Goal: Task Accomplishment & Management: Use online tool/utility

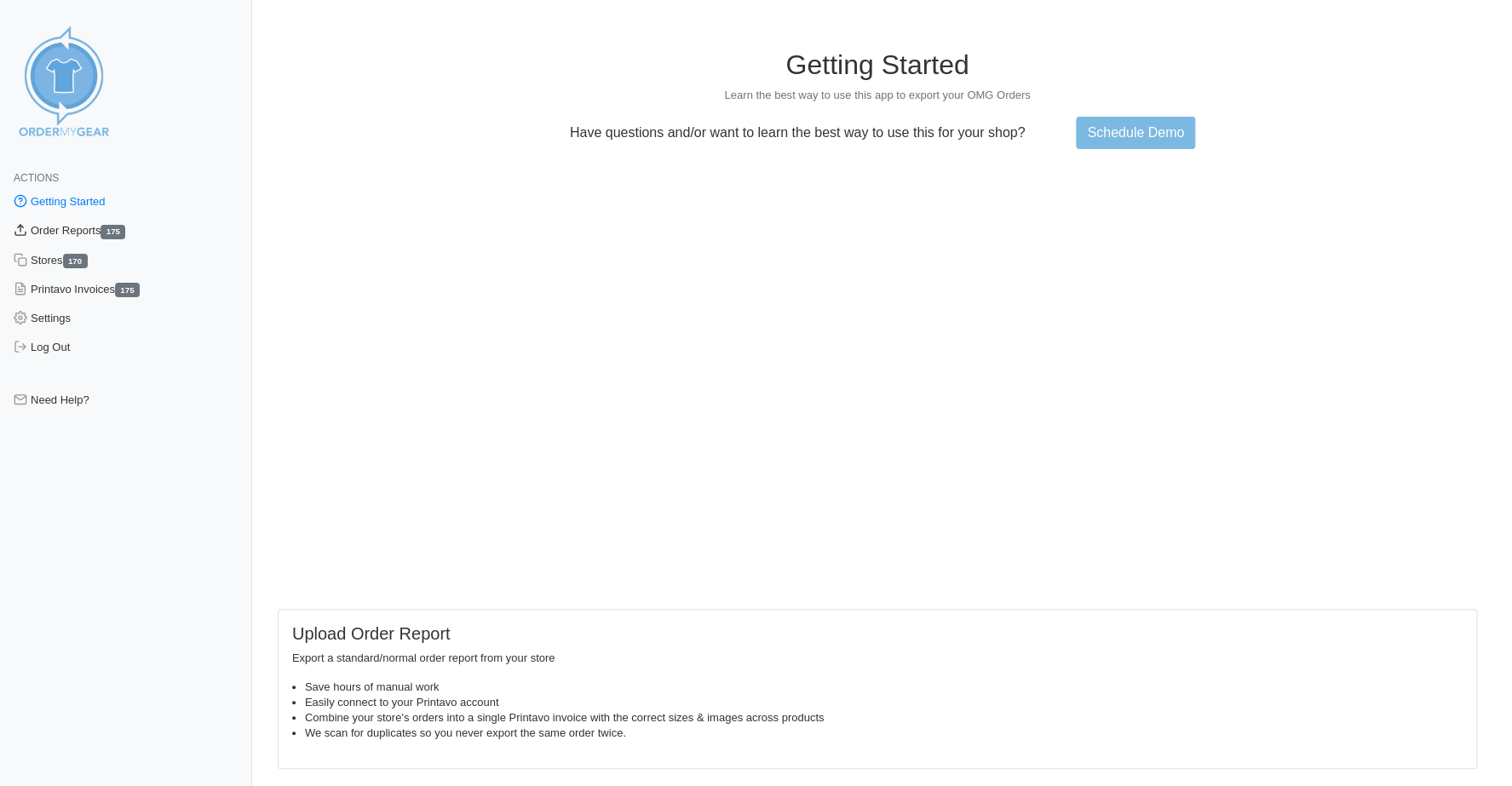
click at [53, 224] on link "Order Reports 175" at bounding box center [126, 231] width 252 height 29
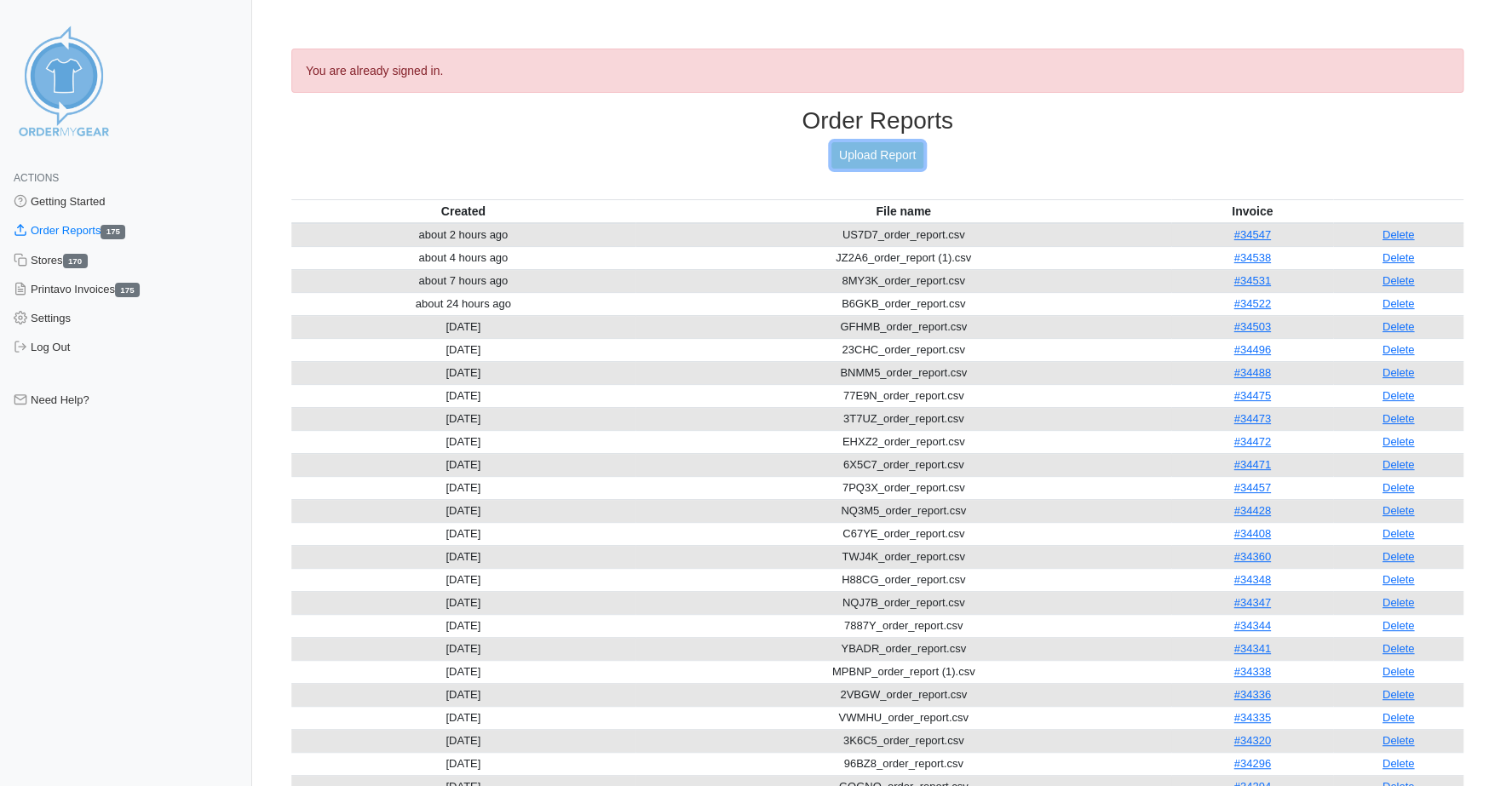
click at [851, 157] on link "Upload Report" at bounding box center [877, 155] width 92 height 26
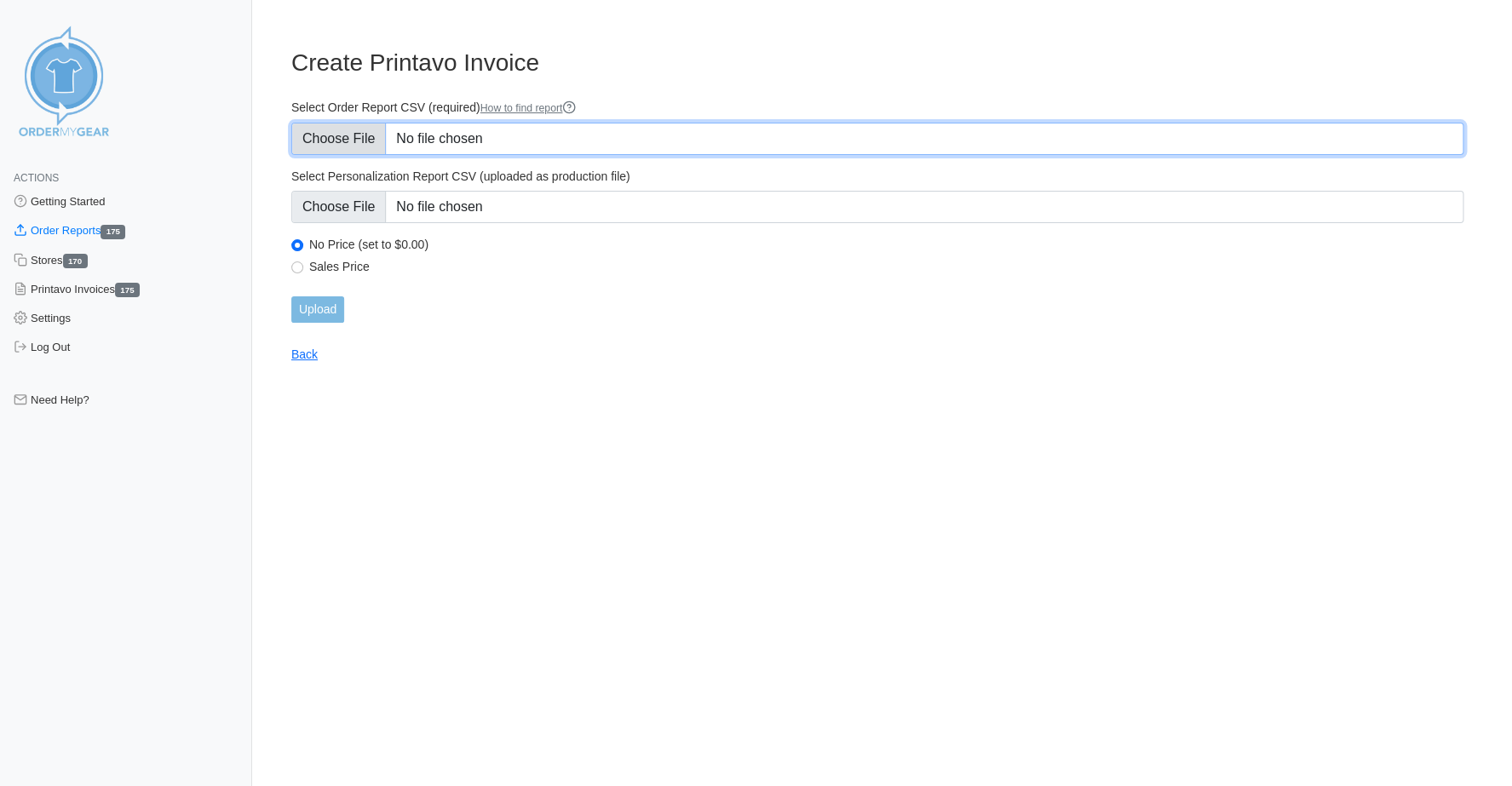
click at [358, 142] on input "Select Order Report CSV (required) How to find report" at bounding box center [877, 139] width 1172 height 33
click at [326, 137] on input "Select Order Report CSV (required) How to find report" at bounding box center [877, 139] width 1172 height 33
click at [326, 139] on input "Select Order Report CSV (required) How to find report" at bounding box center [877, 139] width 1172 height 33
type input "C:\fakepath\V5XV3_order_report.csv"
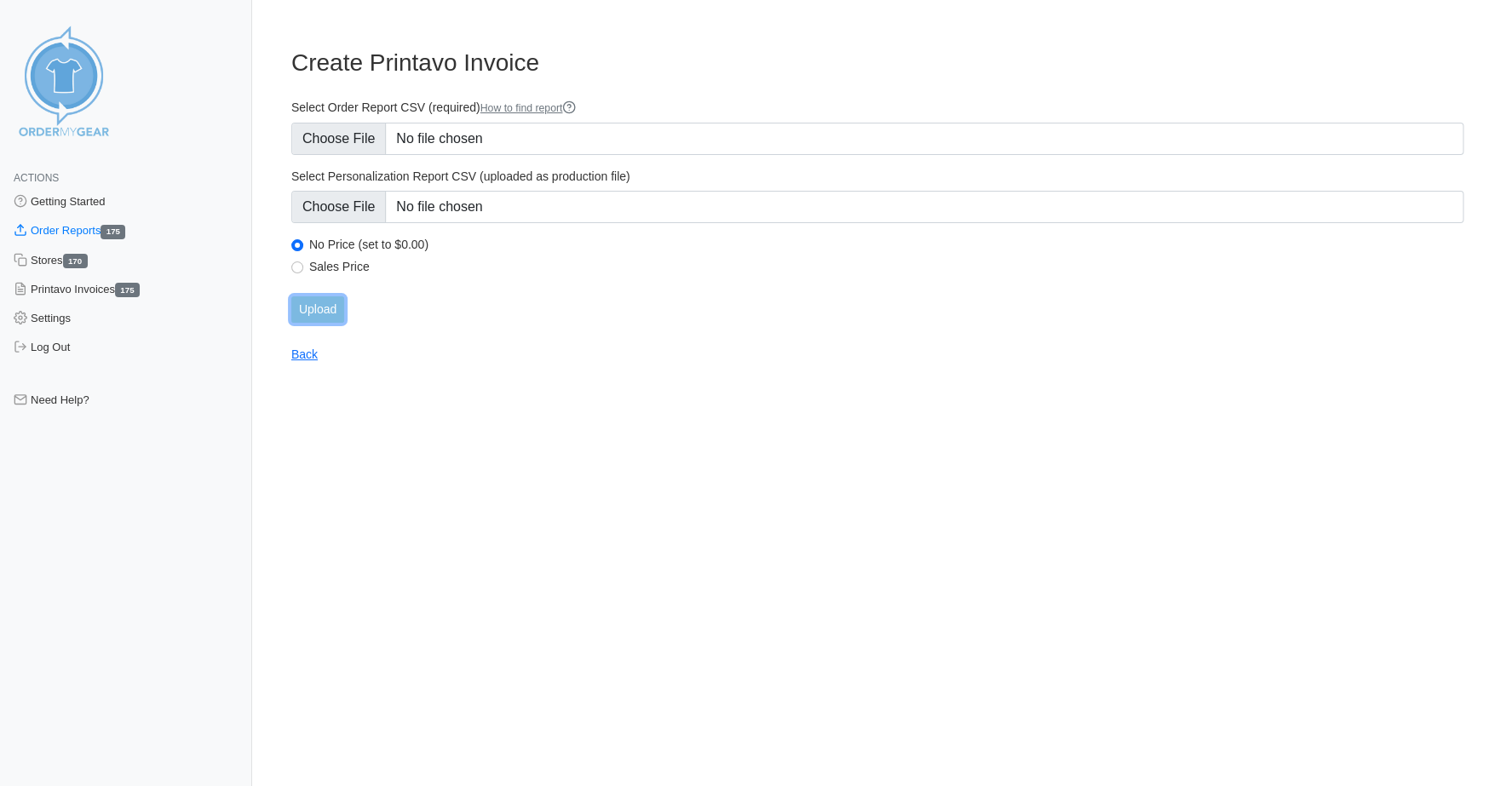
click at [321, 313] on input "Upload" at bounding box center [317, 310] width 53 height 26
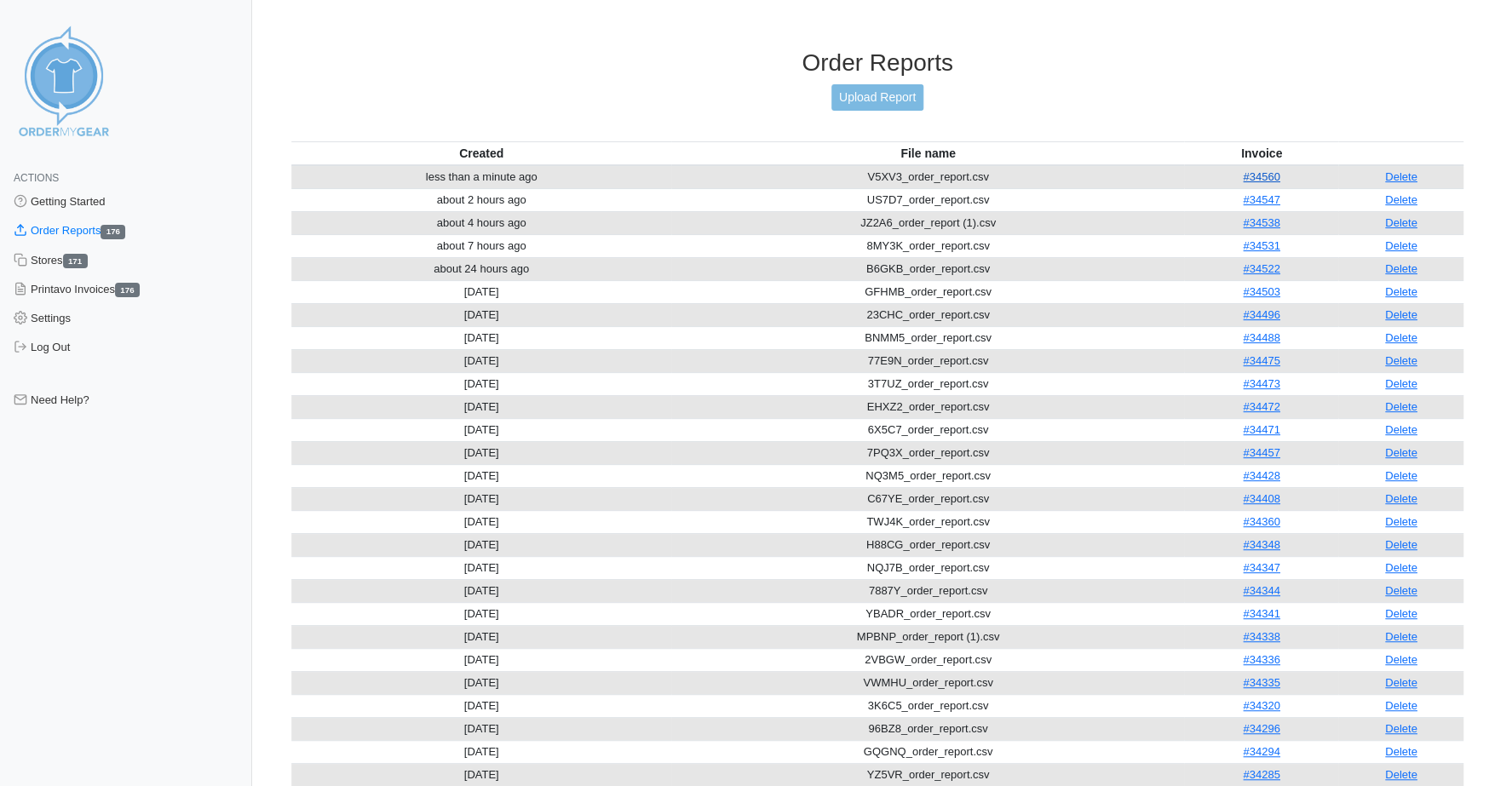
click at [1259, 170] on link "#34560" at bounding box center [1261, 177] width 36 height 13
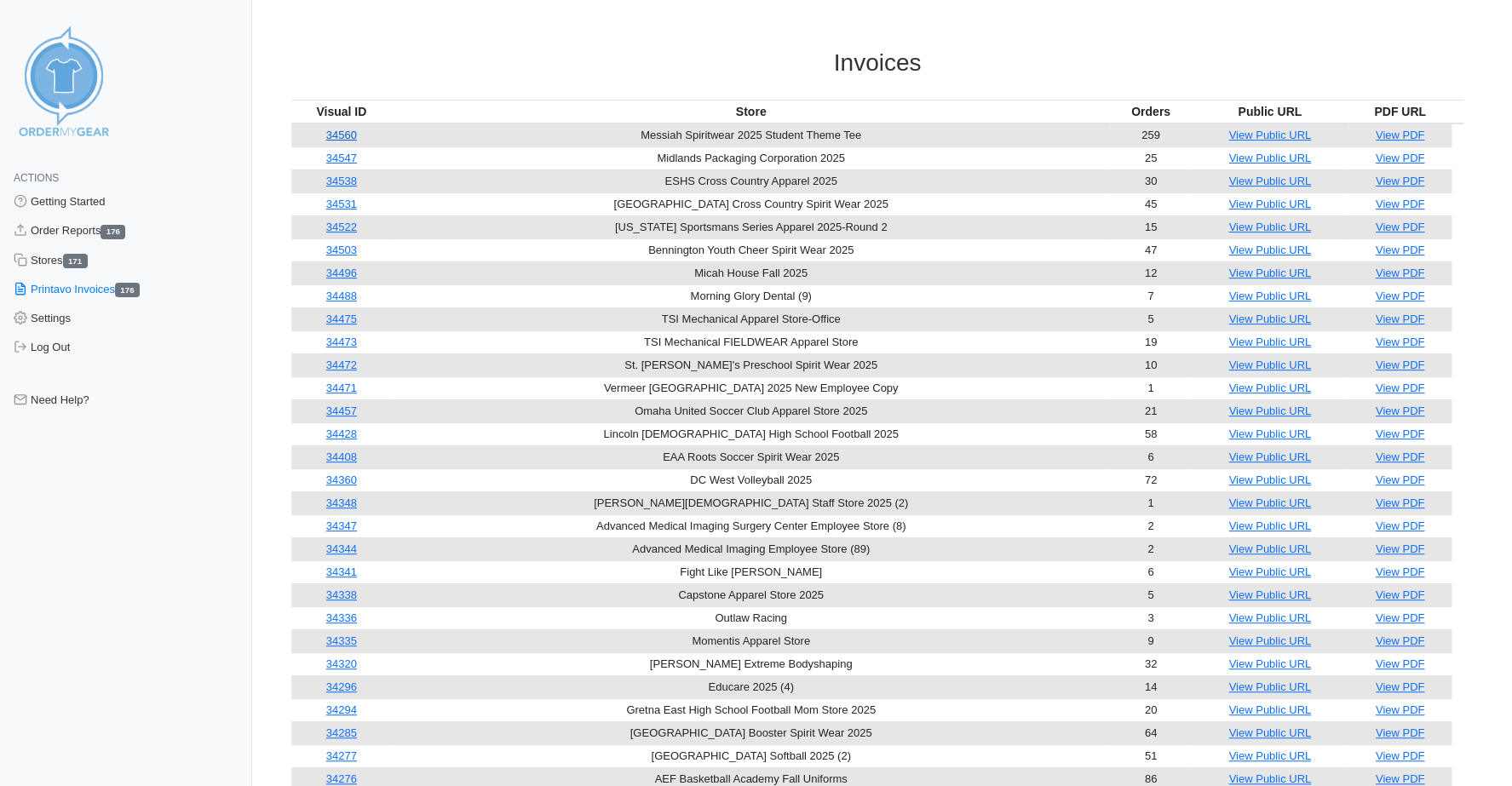
click at [353, 137] on link "34560" at bounding box center [341, 135] width 31 height 13
click at [55, 231] on link "Order Reports 176" at bounding box center [126, 231] width 252 height 29
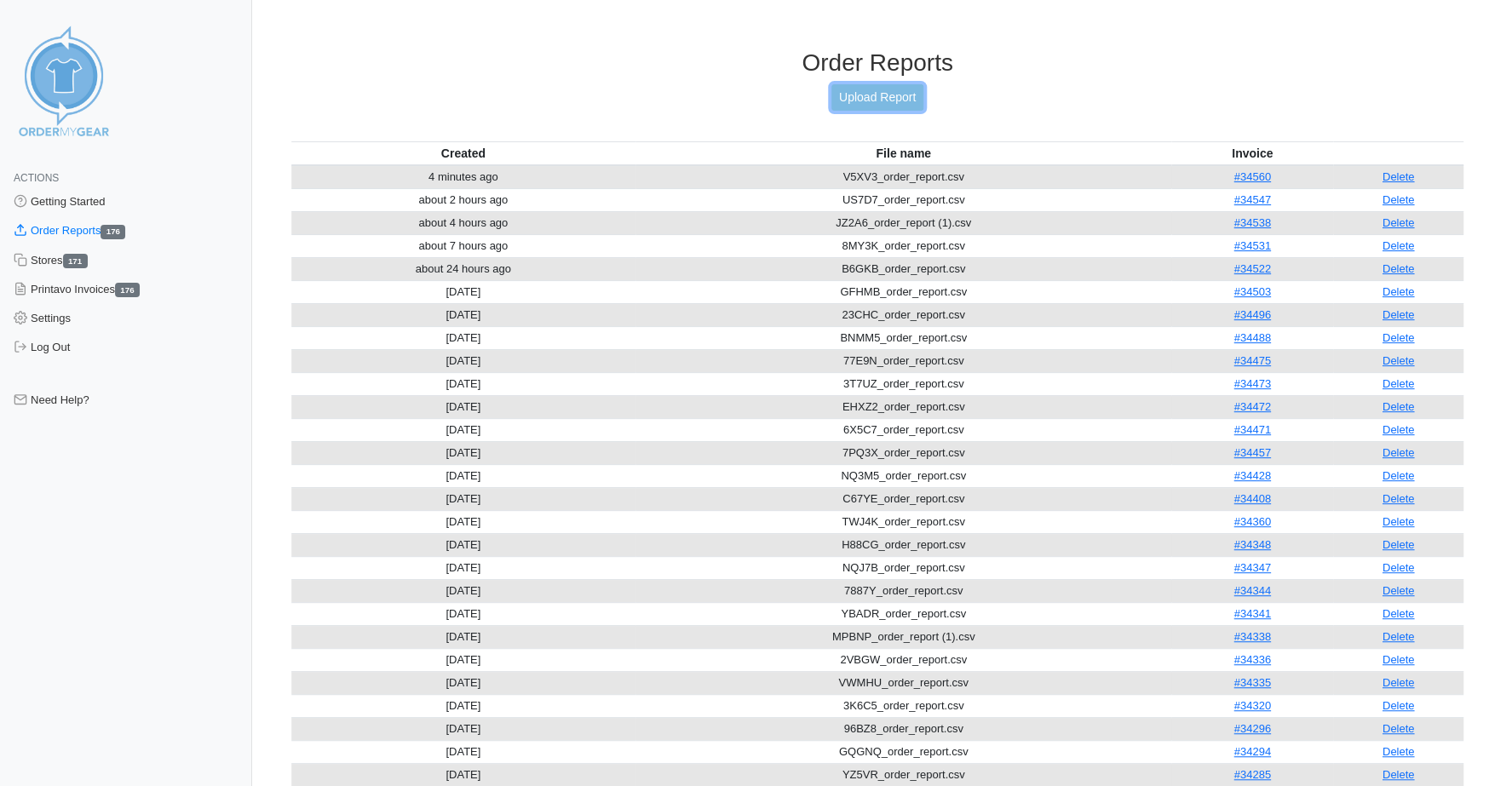
click at [865, 99] on link "Upload Report" at bounding box center [877, 98] width 92 height 26
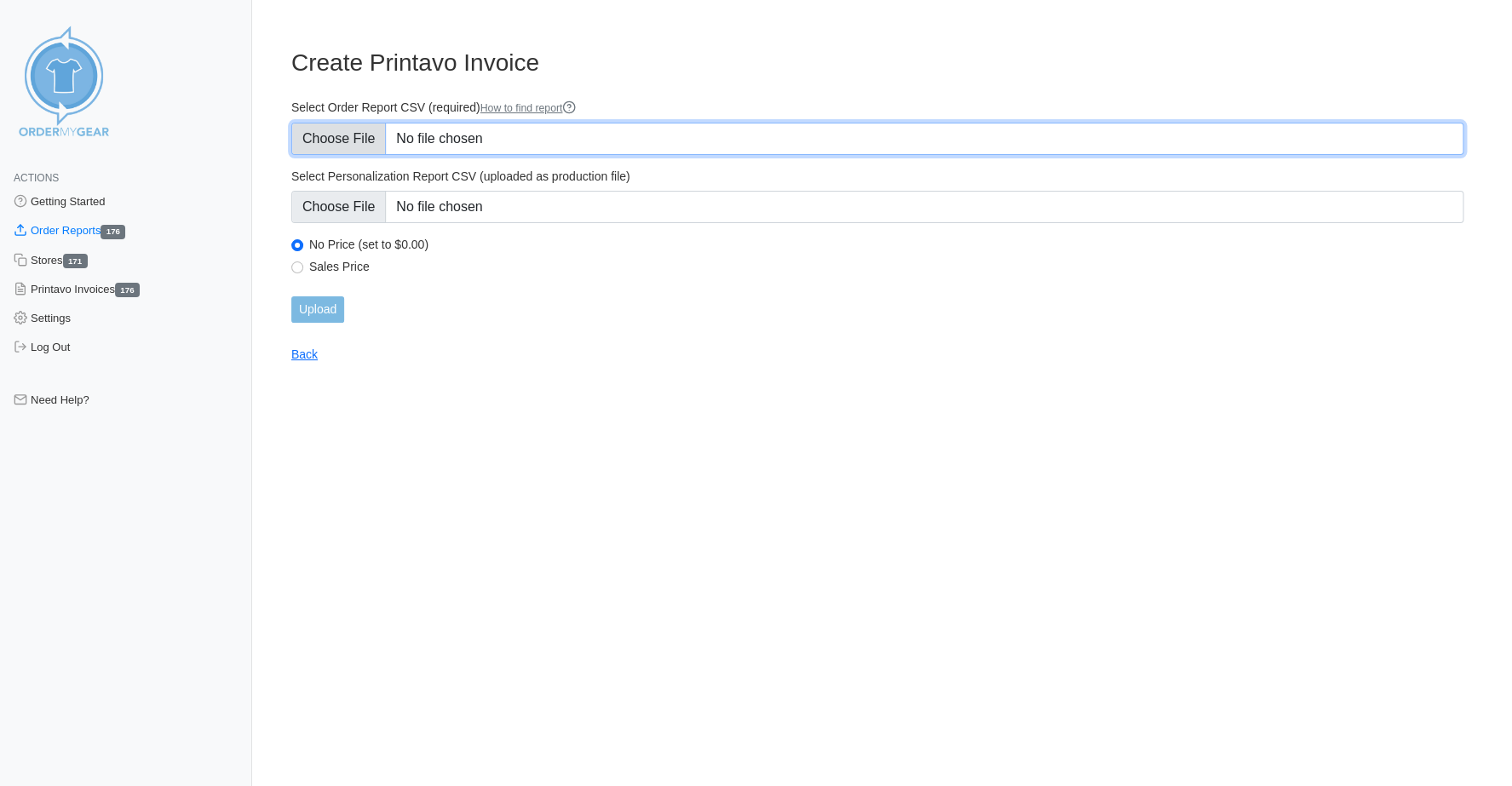
click at [353, 143] on input "Select Order Report CSV (required) How to find report" at bounding box center [877, 139] width 1172 height 33
type input "C:\fakepath\7CVGZ_order_report.csv"
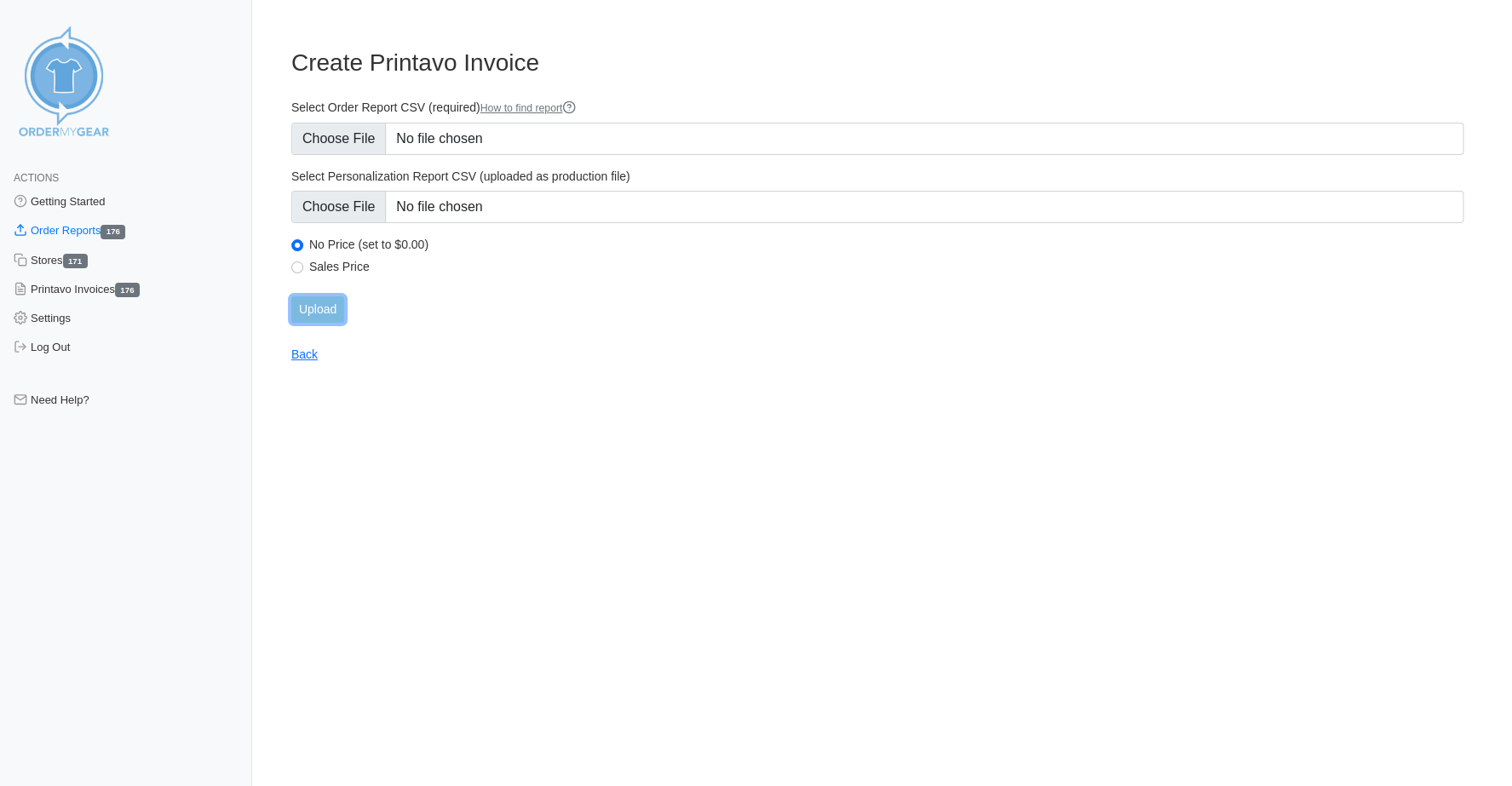
click at [325, 308] on input "Upload" at bounding box center [317, 310] width 53 height 26
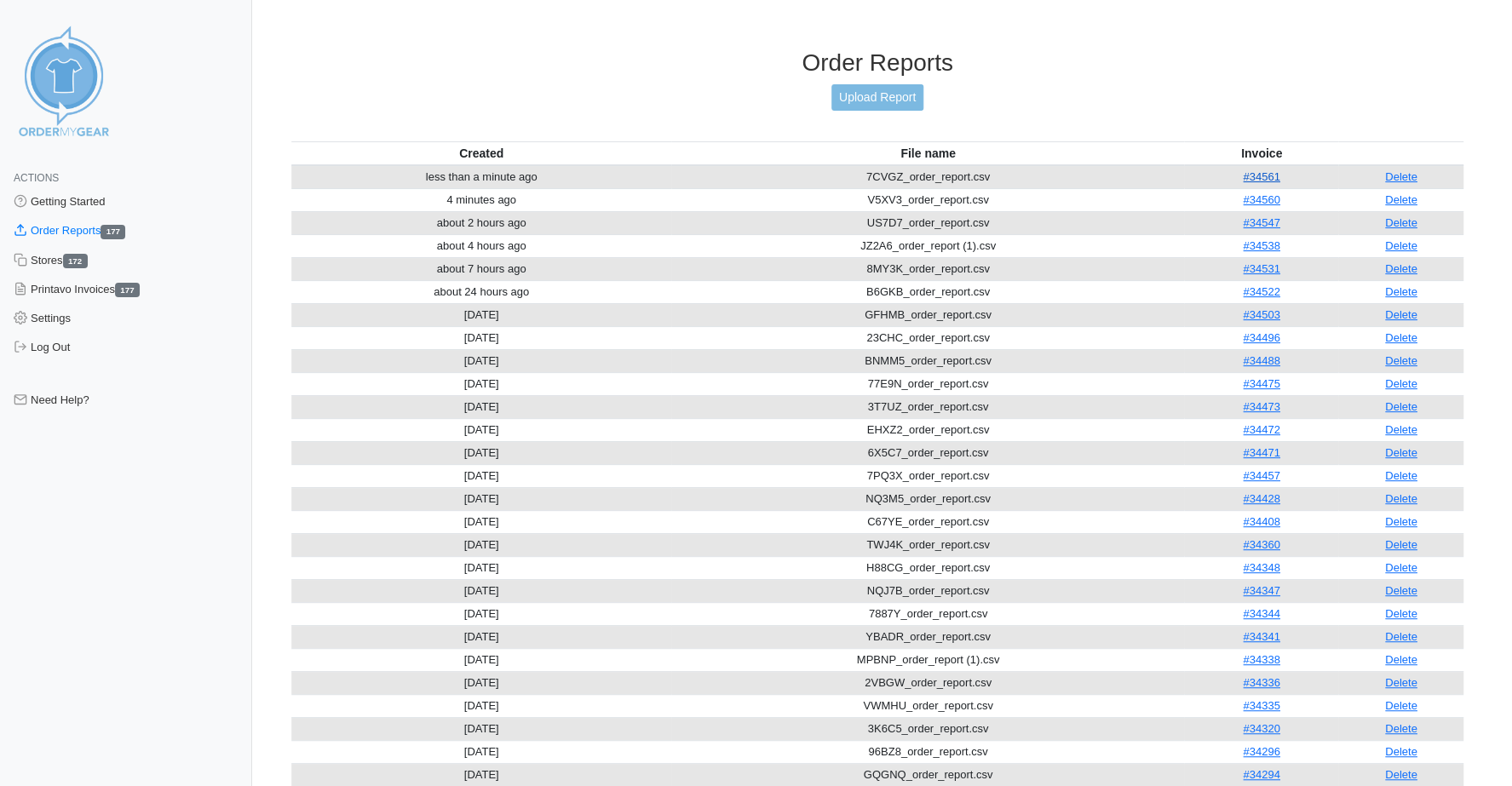
click at [1258, 170] on link "#34561" at bounding box center [1261, 177] width 36 height 13
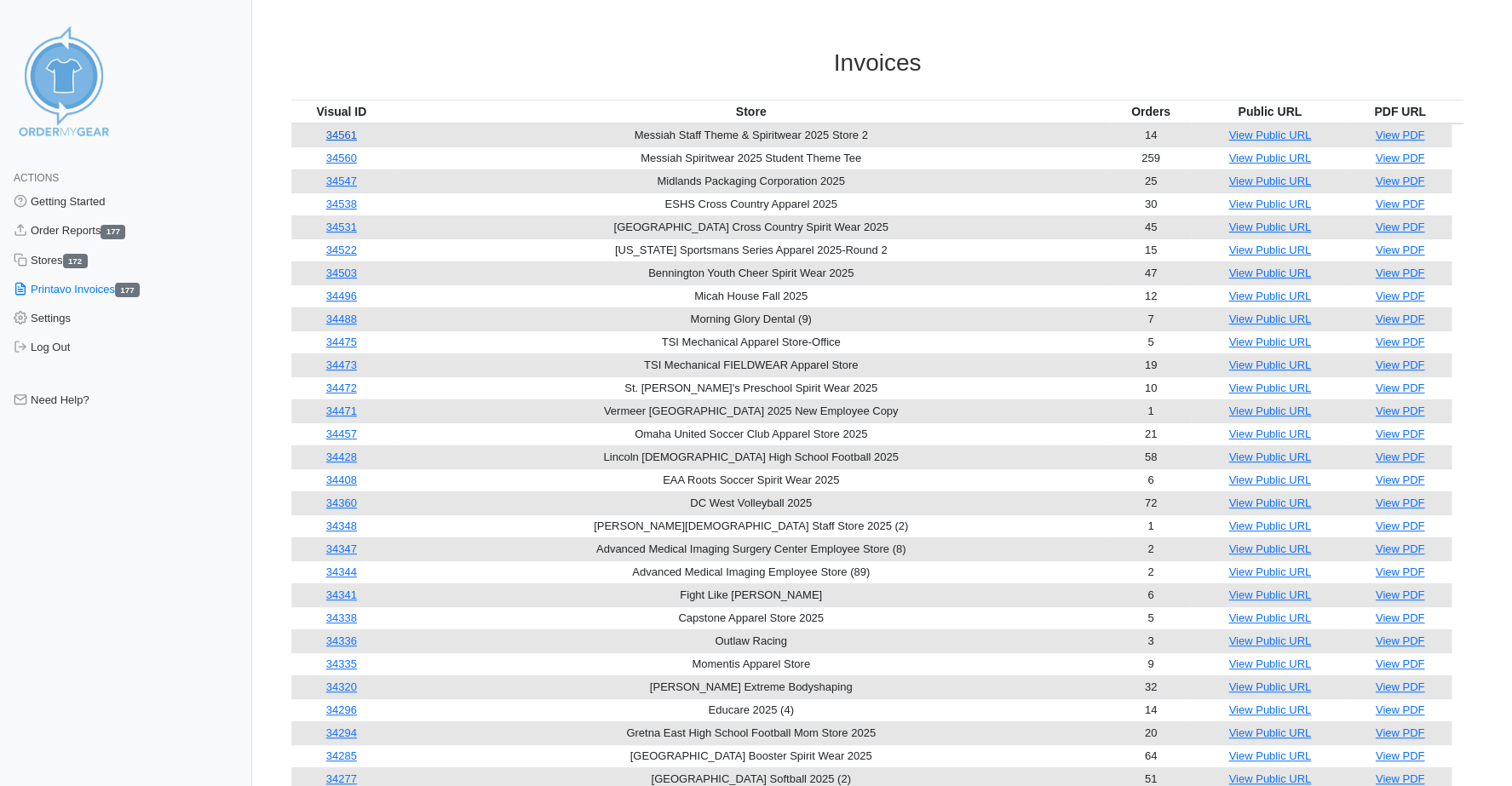
click at [347, 132] on link "34561" at bounding box center [341, 135] width 31 height 13
click at [61, 231] on link "Order Reports 177" at bounding box center [126, 231] width 252 height 29
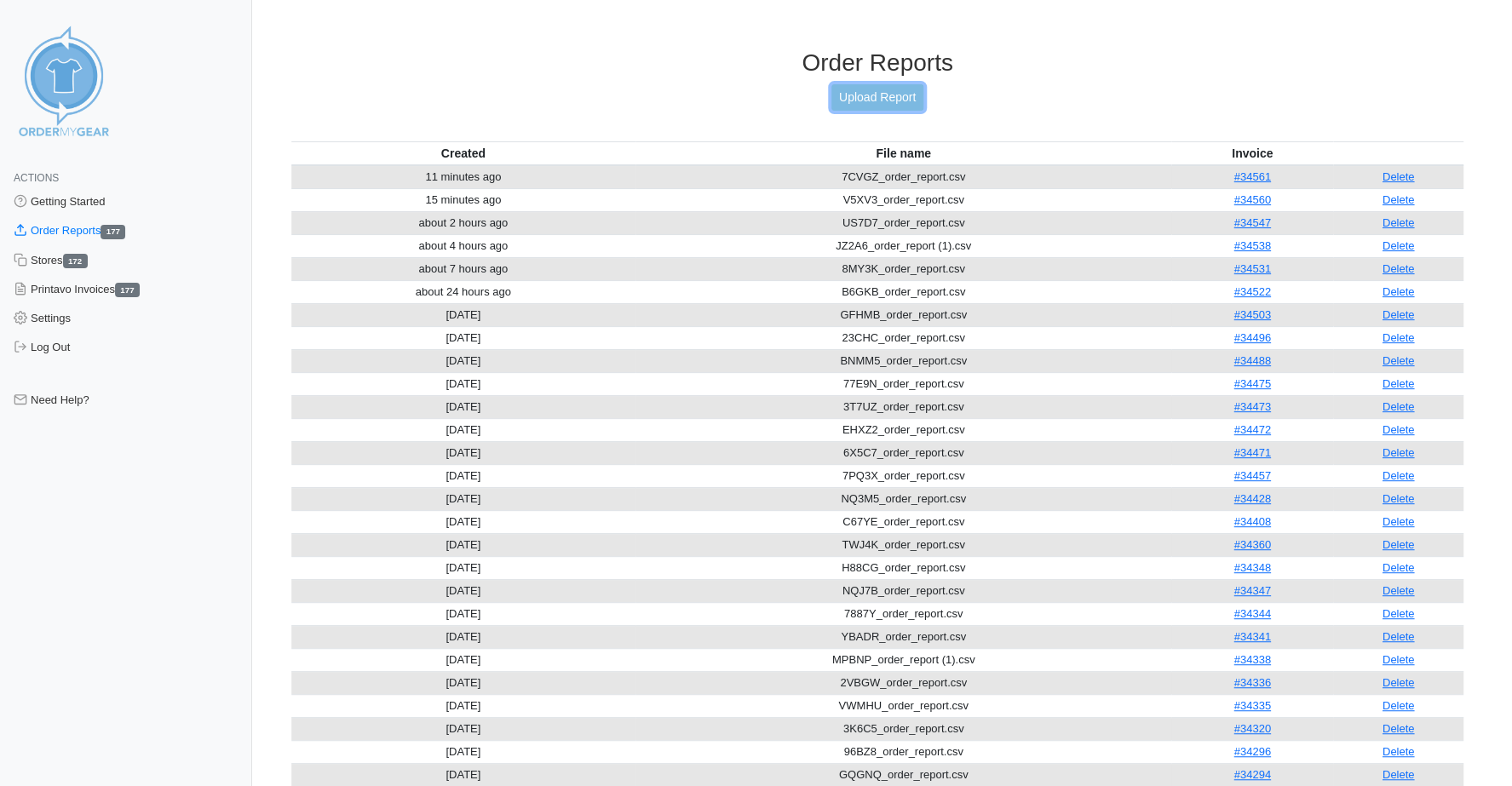
click at [877, 97] on link "Upload Report" at bounding box center [877, 98] width 92 height 26
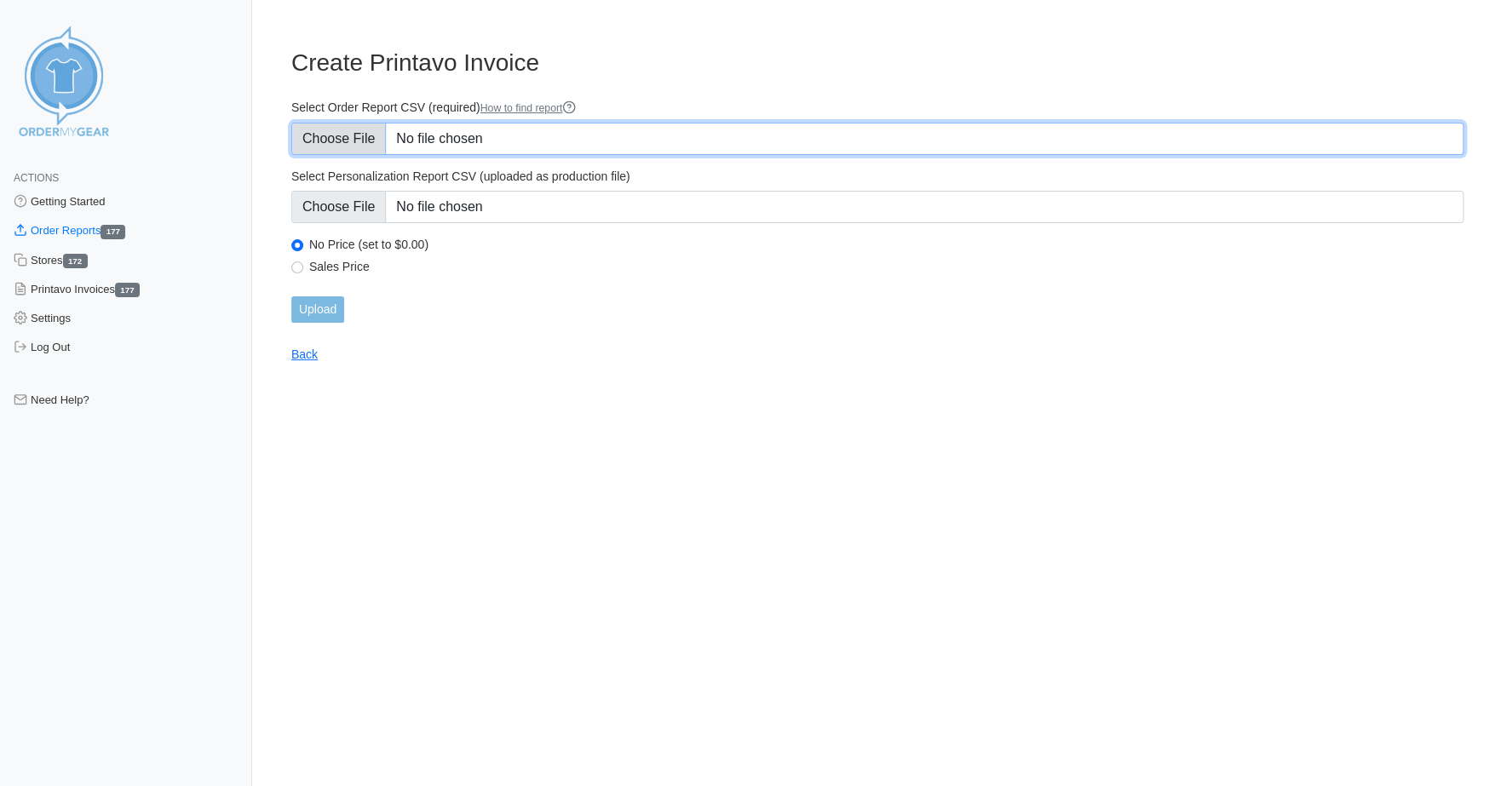
click at [315, 138] on input "Select Order Report CSV (required) How to find report" at bounding box center [877, 139] width 1172 height 33
type input "C:\fakepath\KBVT3_order_report.csv"
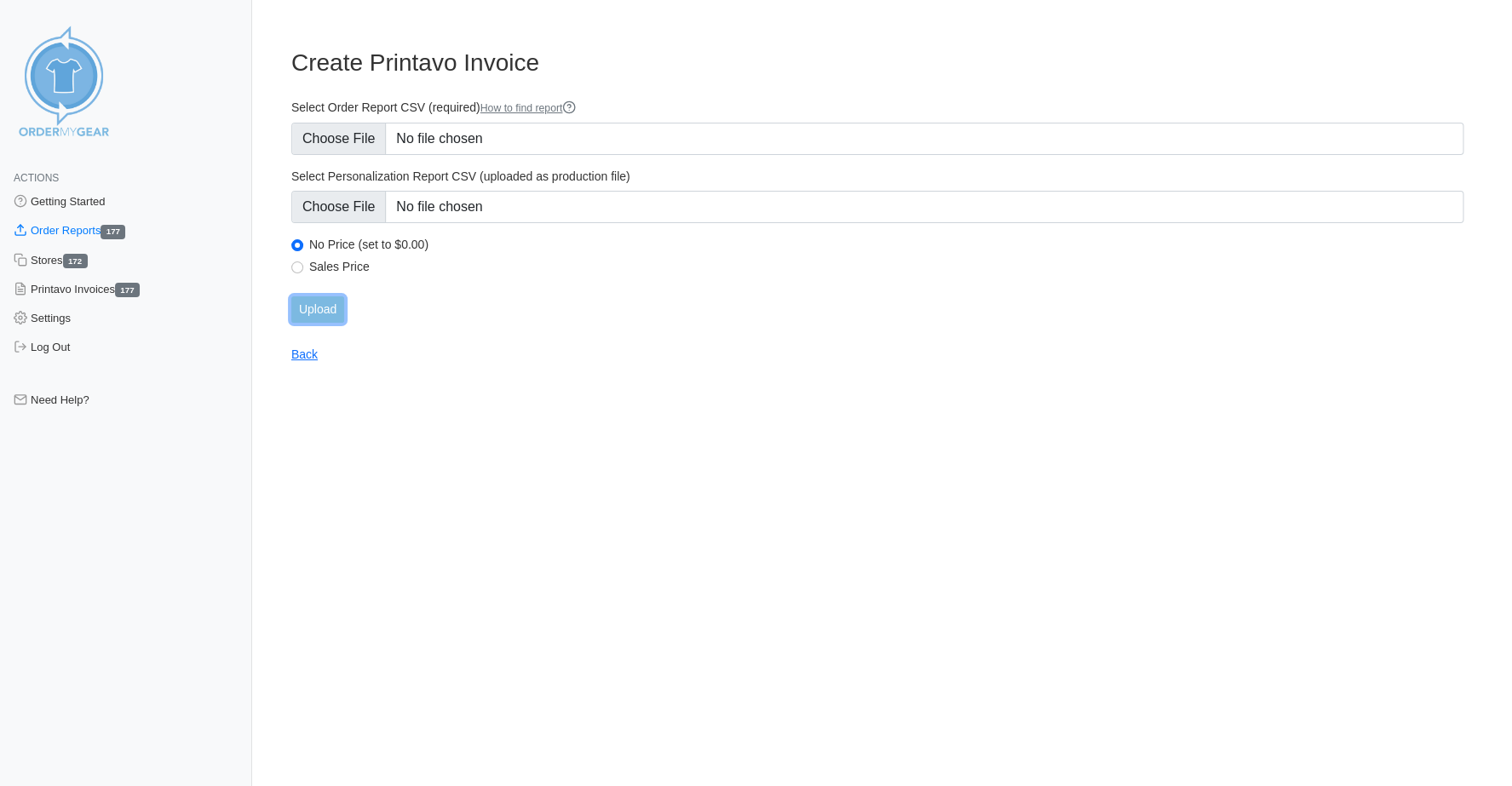
click at [327, 306] on input "Upload" at bounding box center [317, 310] width 53 height 26
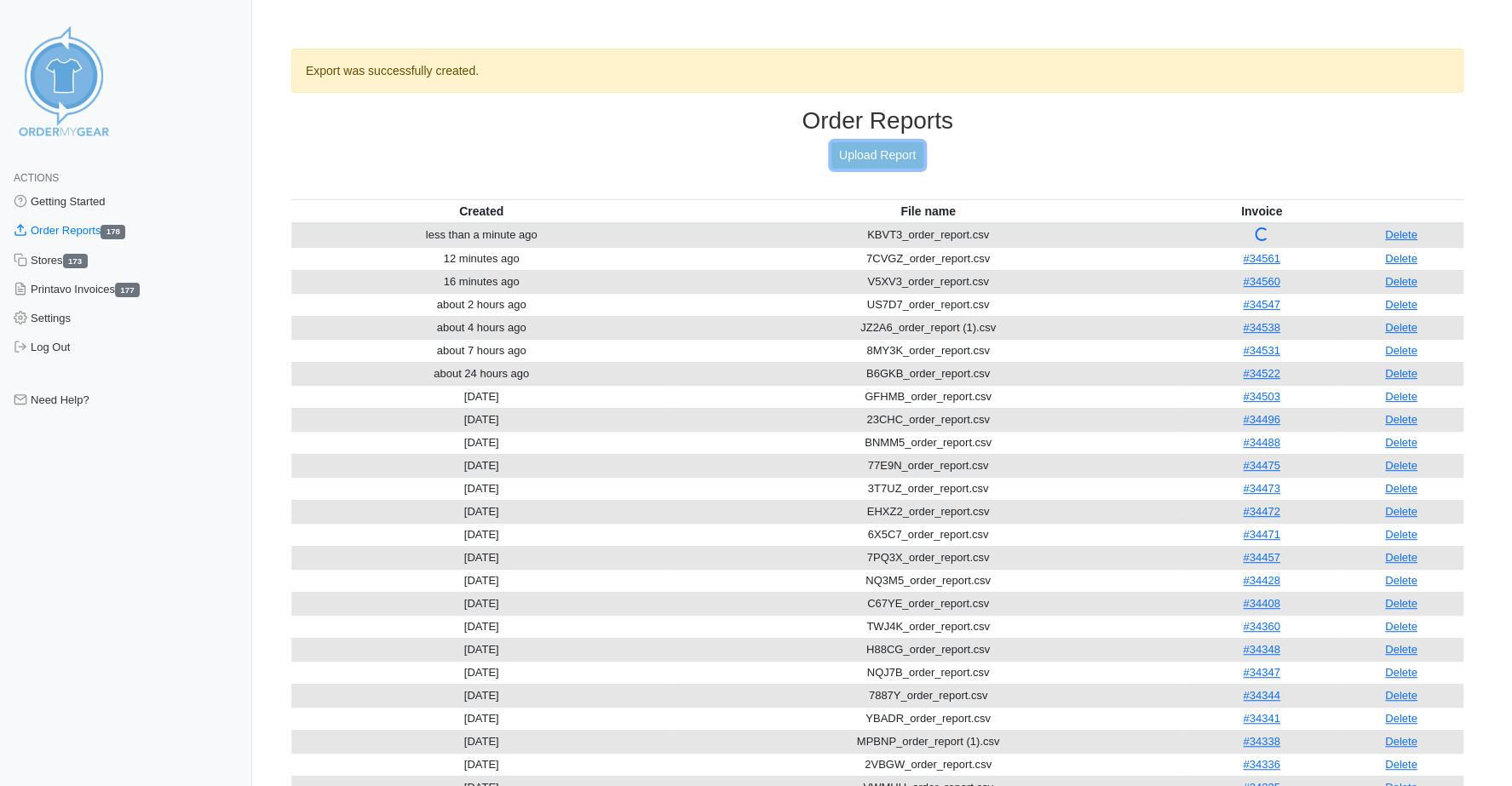
click at [886, 153] on link "Upload Report" at bounding box center [877, 155] width 92 height 26
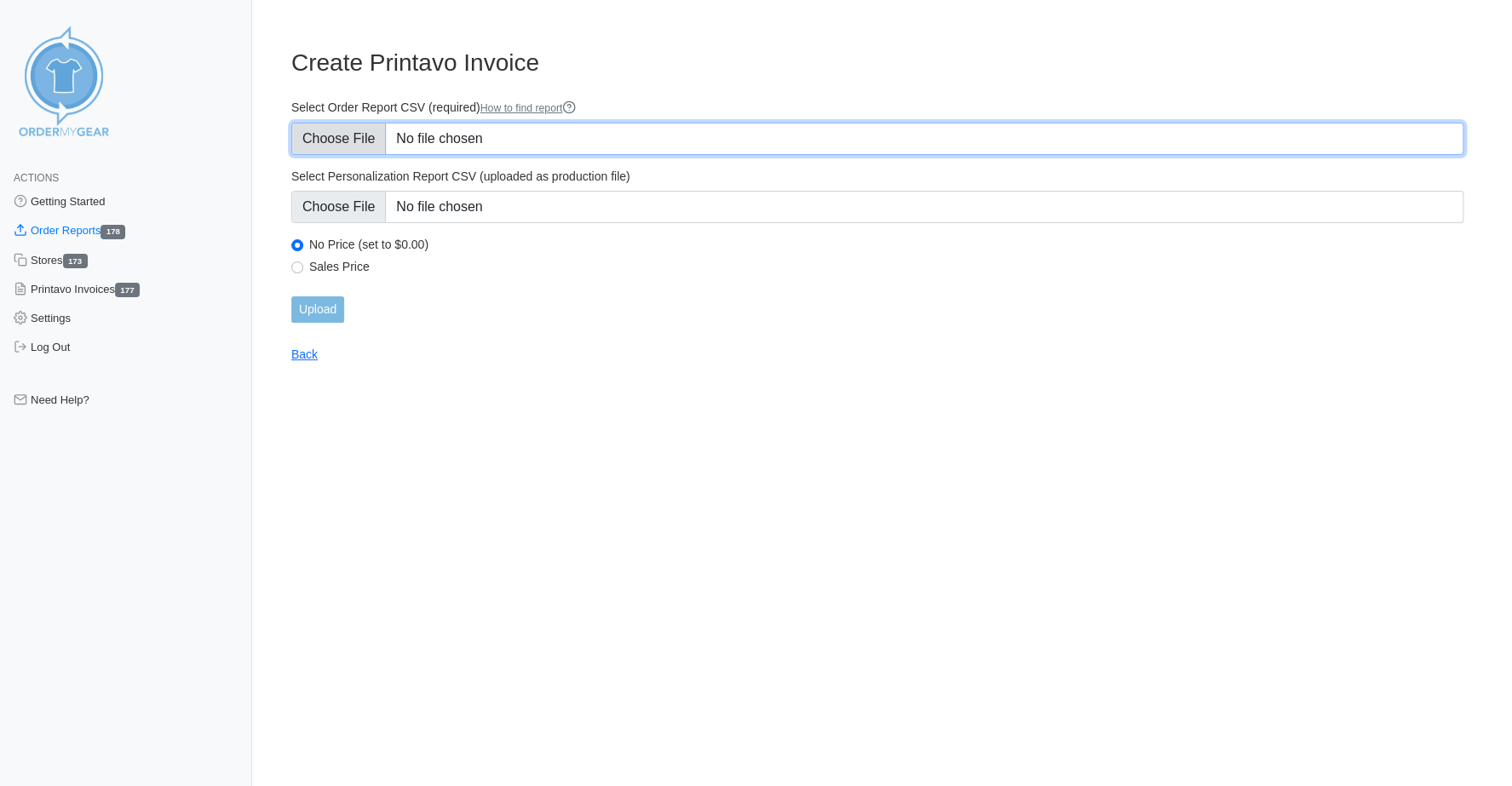
click at [330, 131] on input "Select Order Report CSV (required) How to find report" at bounding box center [877, 139] width 1172 height 33
type input "C:\fakepath\KBVT3_order_report.csv"
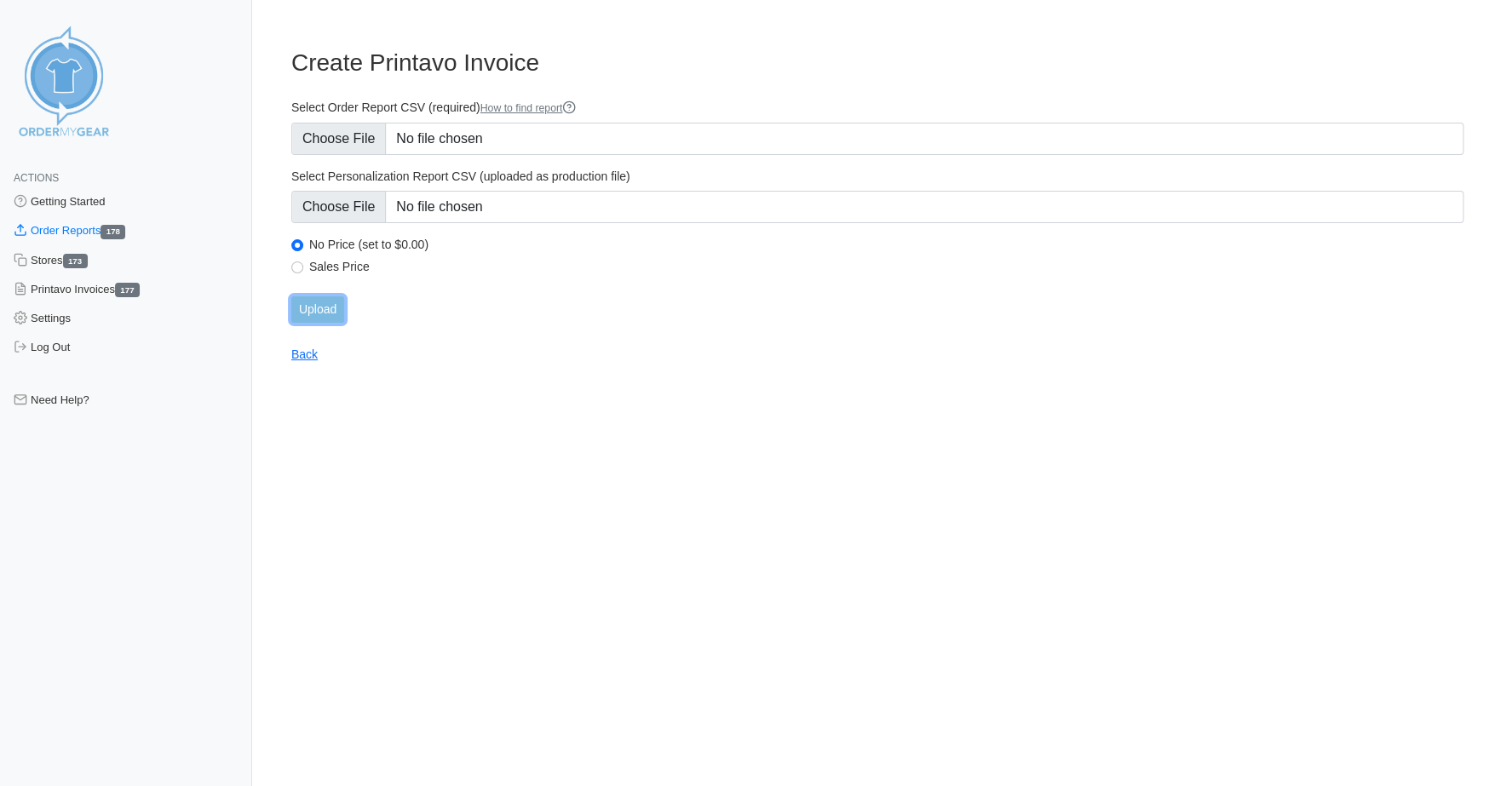
click at [328, 310] on input "Upload" at bounding box center [317, 310] width 53 height 26
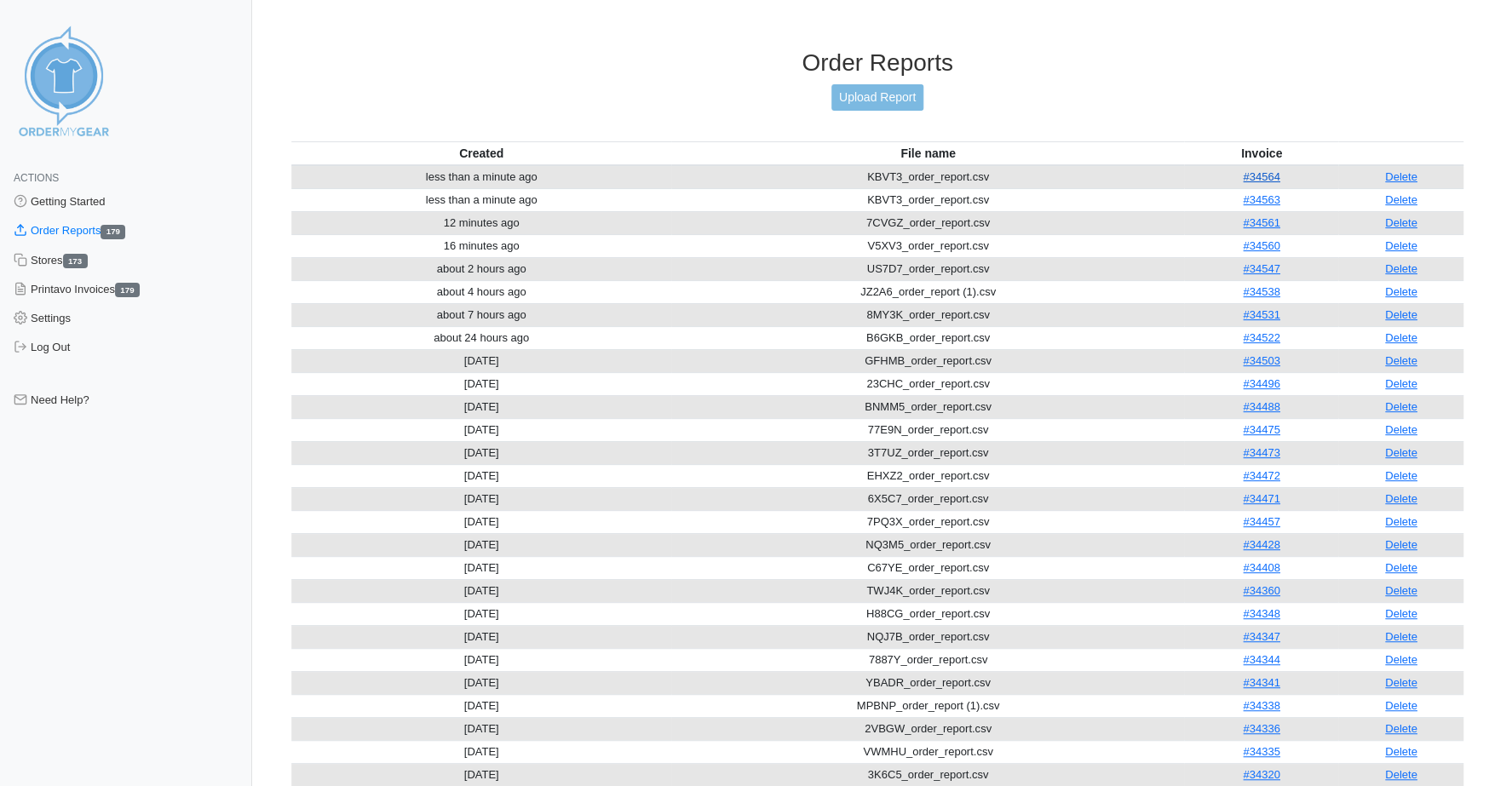
drag, startPoint x: 0, startPoint y: 0, endPoint x: 1261, endPoint y: 145, distance: 1269.3
click at [1261, 170] on link "#34564" at bounding box center [1261, 177] width 36 height 13
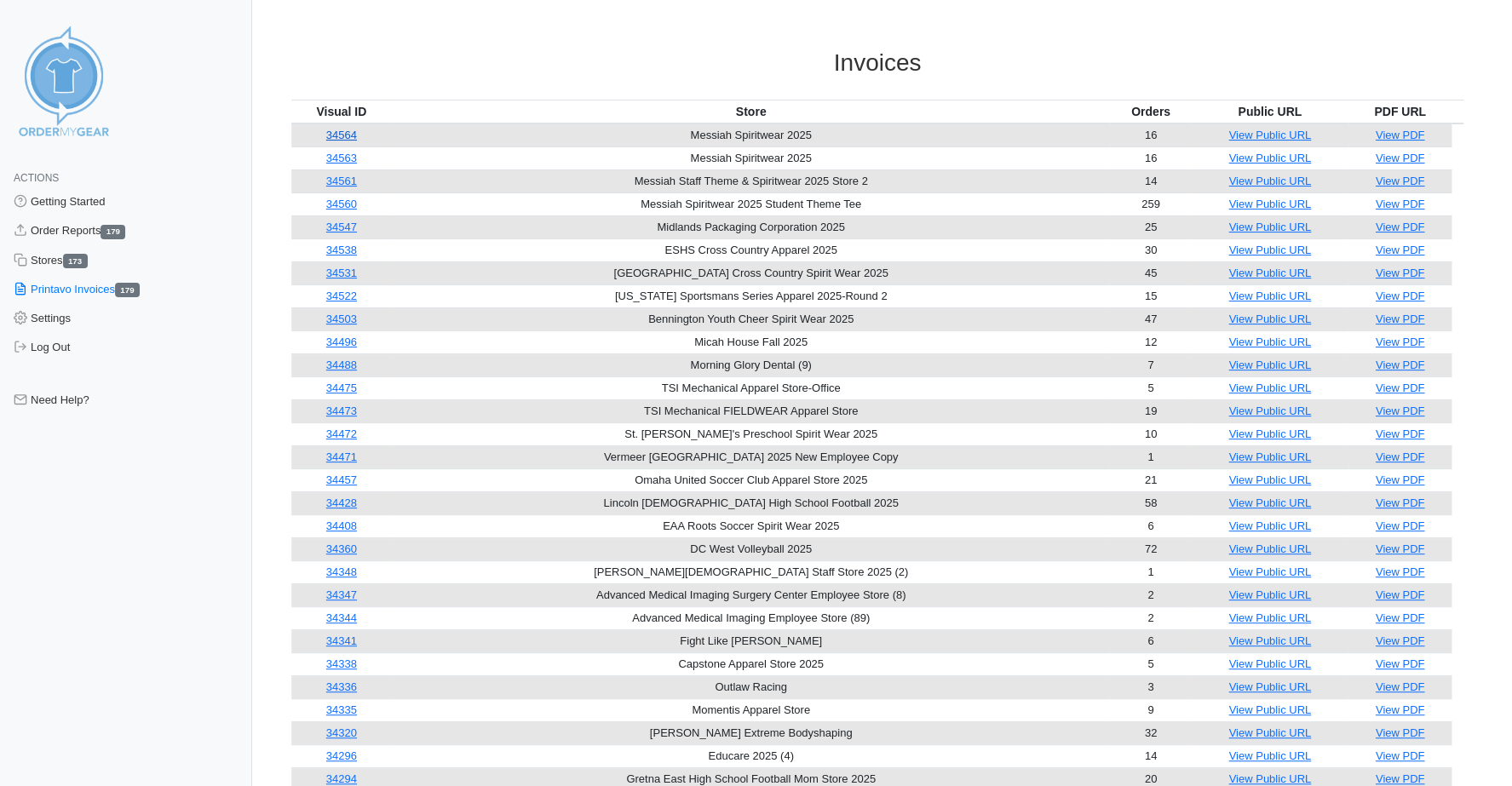
click at [340, 135] on link "34564" at bounding box center [341, 135] width 31 height 13
